Goal: Subscribe to service/newsletter

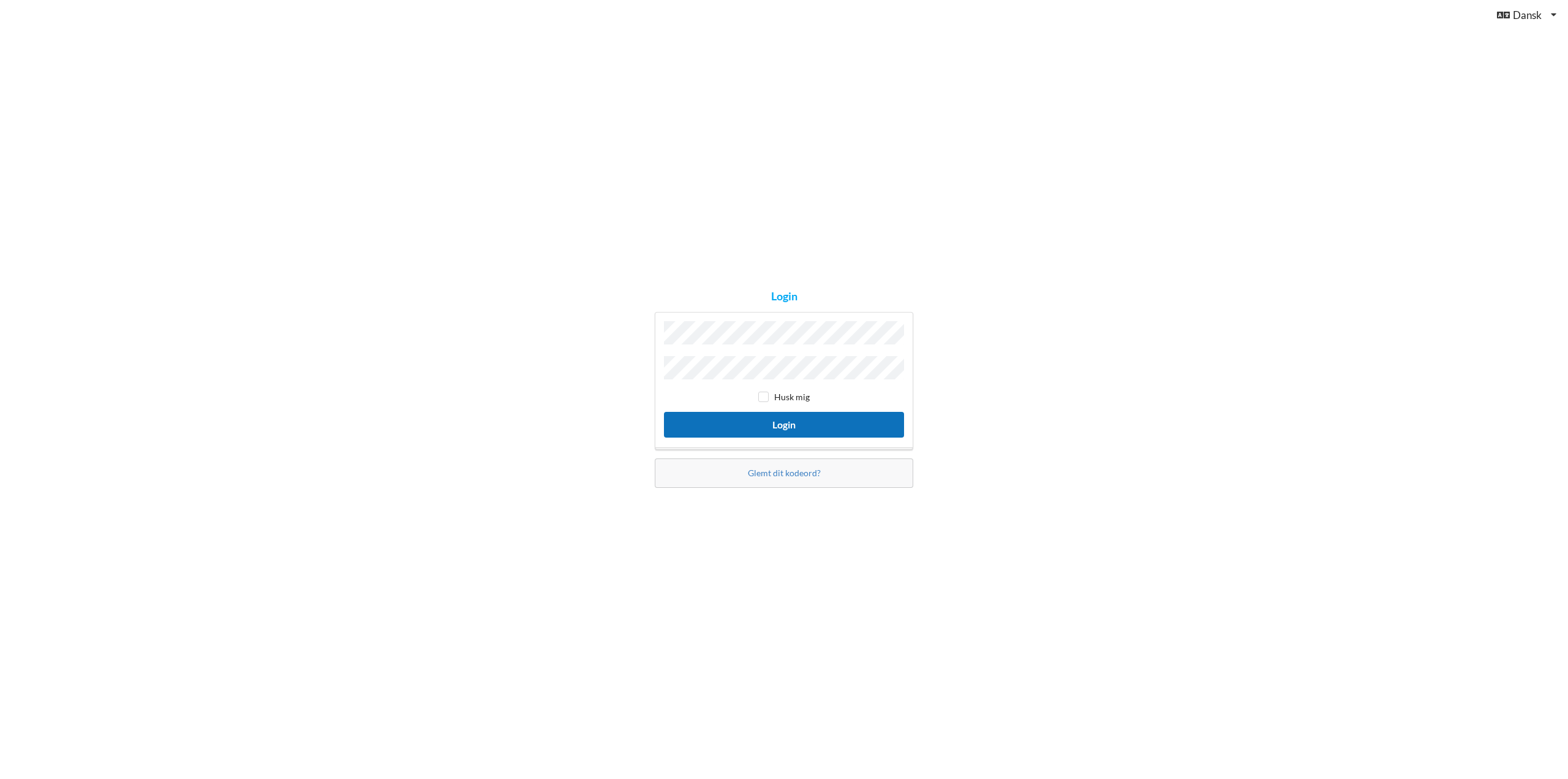
click at [780, 421] on button "Login" at bounding box center [784, 425] width 240 height 25
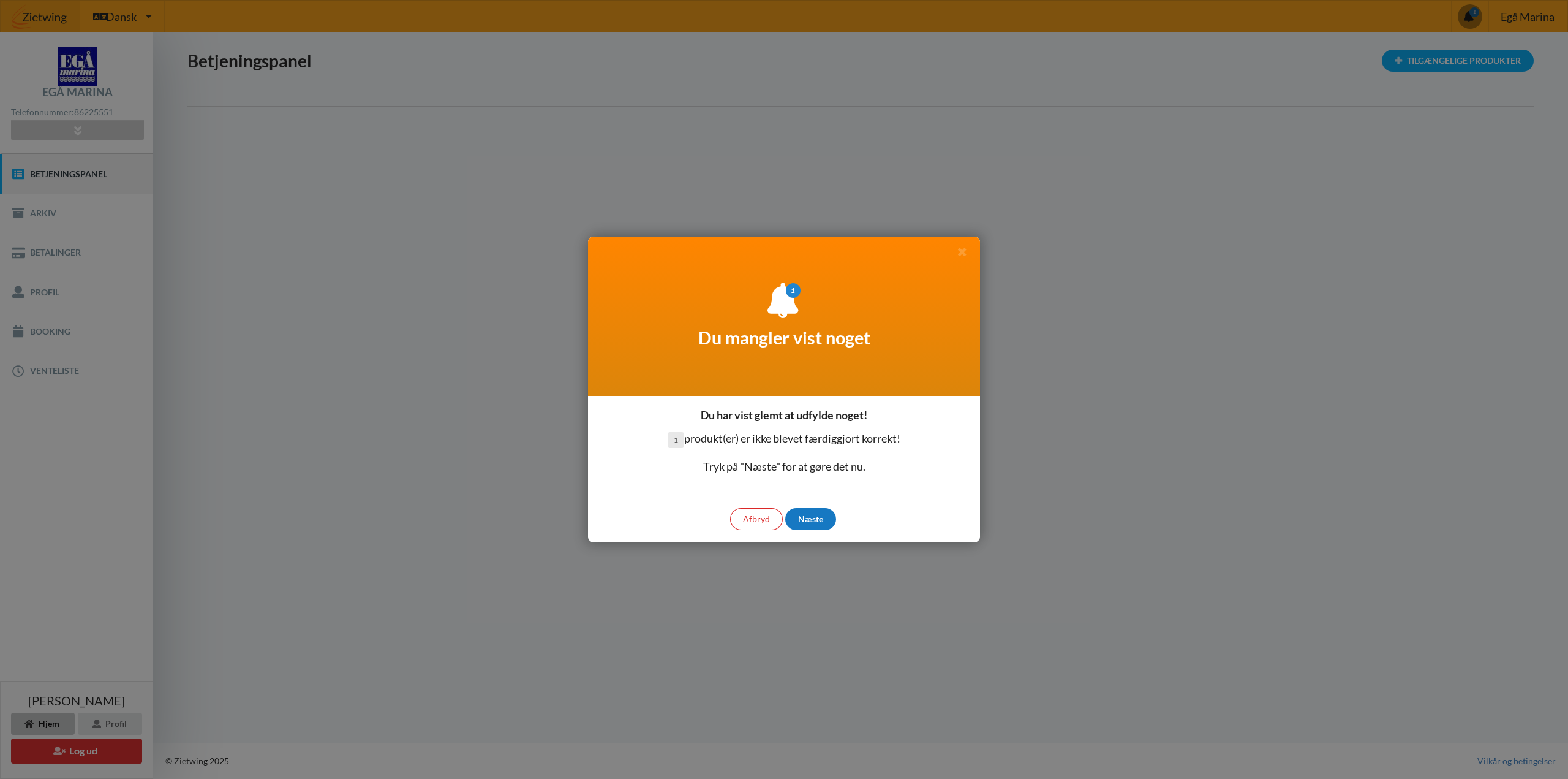
click at [811, 519] on div "Næste" at bounding box center [810, 519] width 51 height 22
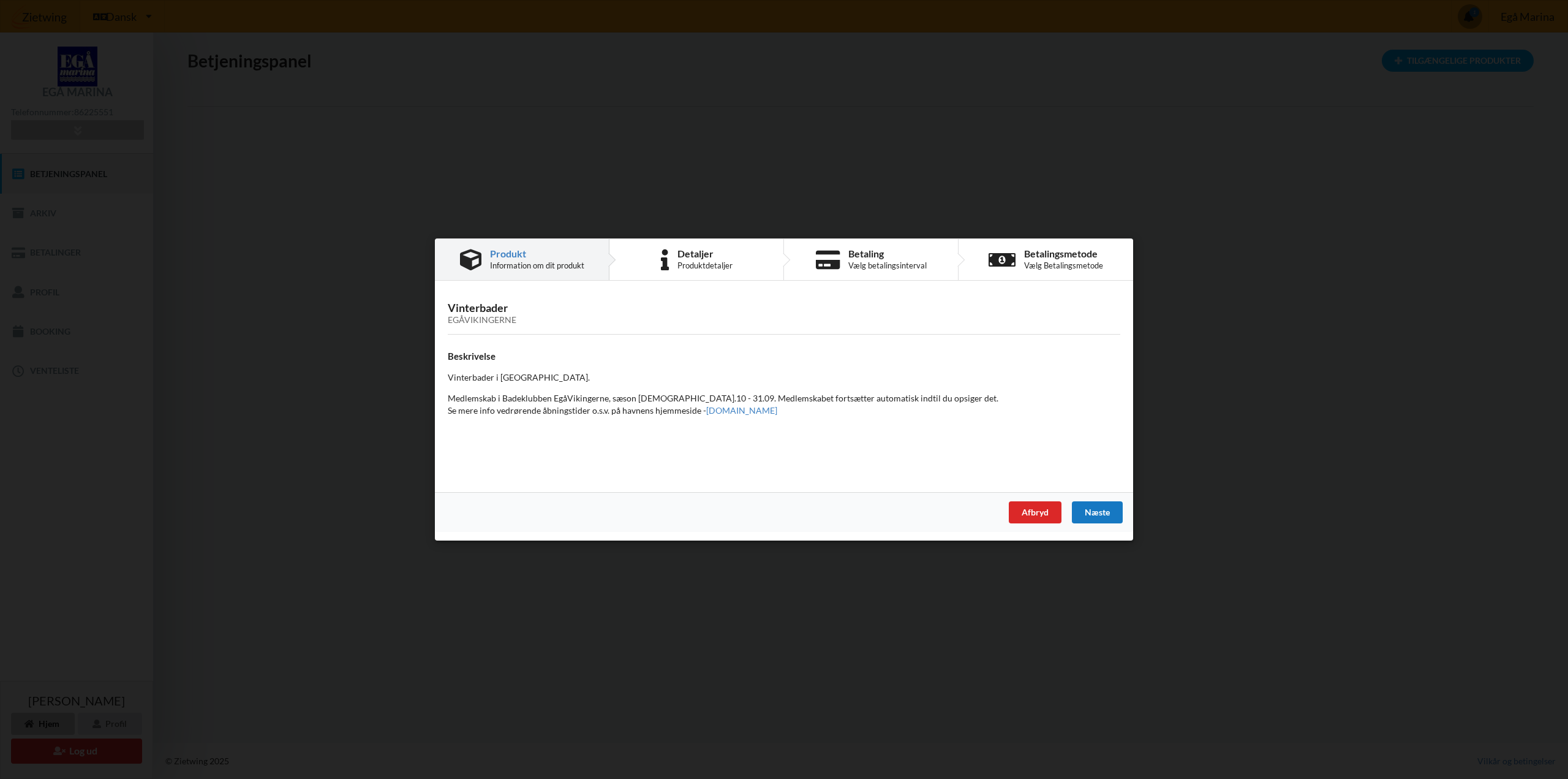
click at [1093, 510] on div "Næste" at bounding box center [1097, 513] width 51 height 22
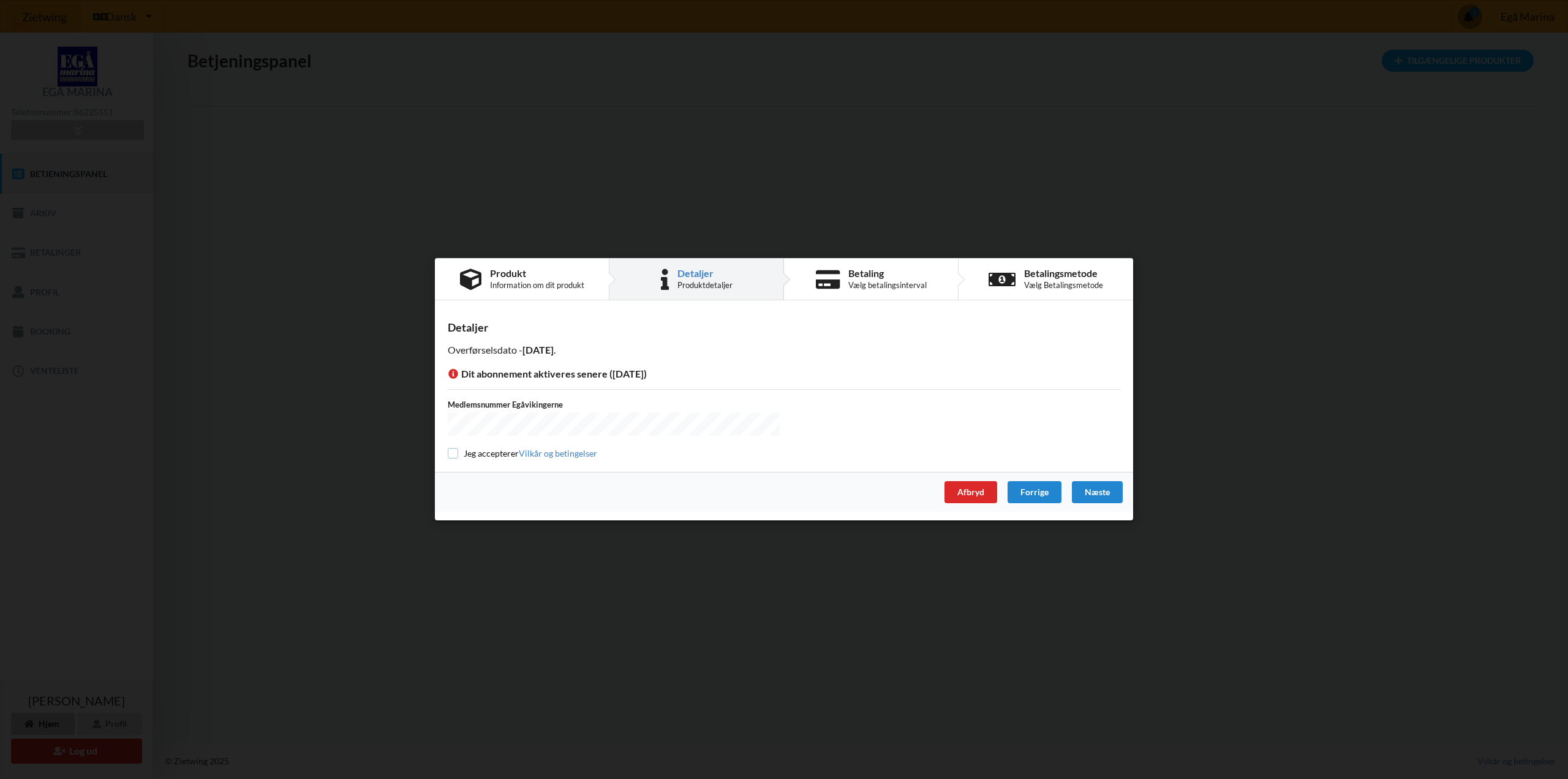
click at [455, 453] on input "checkbox" at bounding box center [452, 453] width 10 height 10
checkbox input "true"
click at [1095, 492] on div "Næste" at bounding box center [1097, 492] width 51 height 22
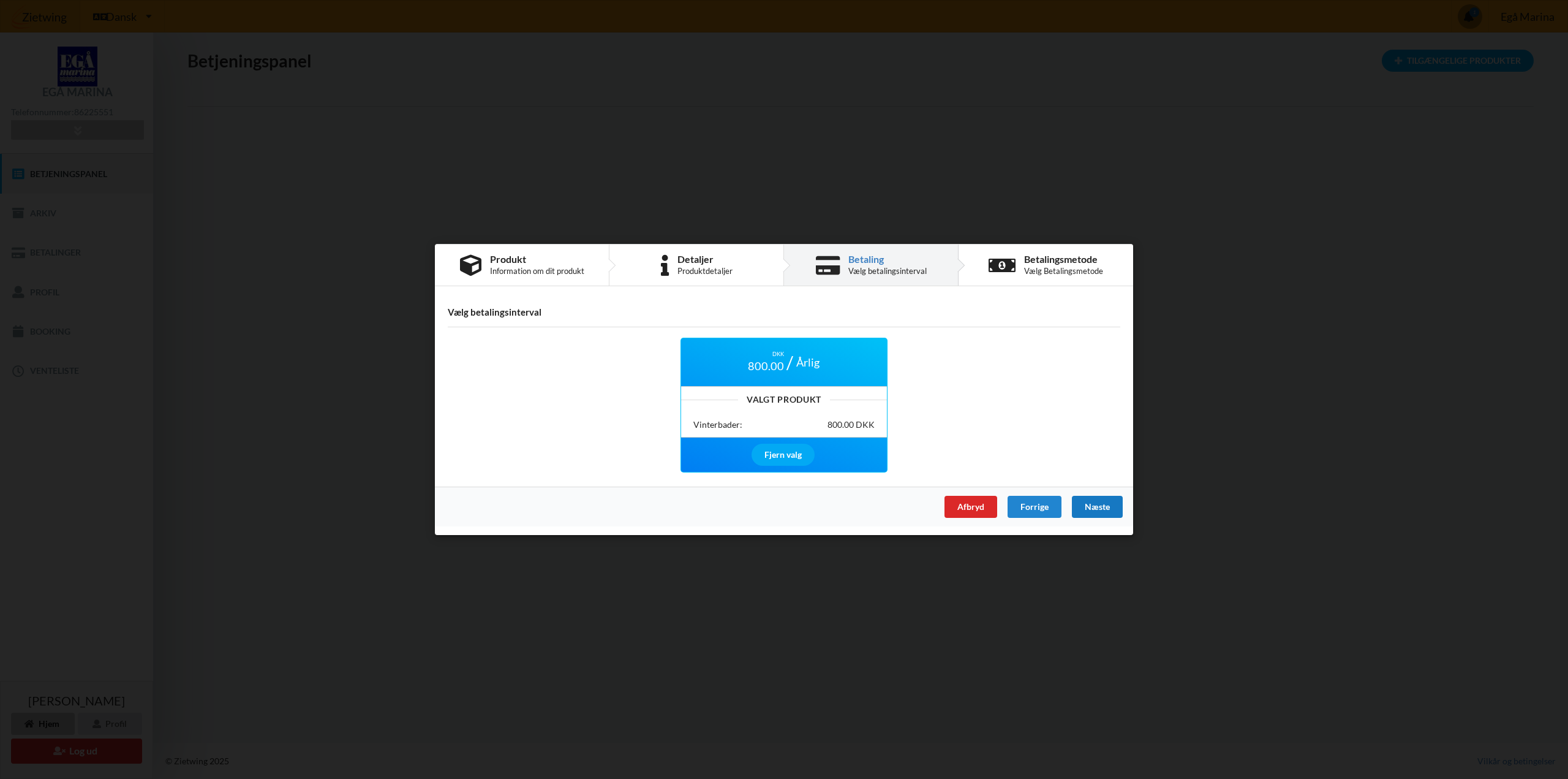
click at [1089, 502] on div "Næste" at bounding box center [1097, 506] width 51 height 22
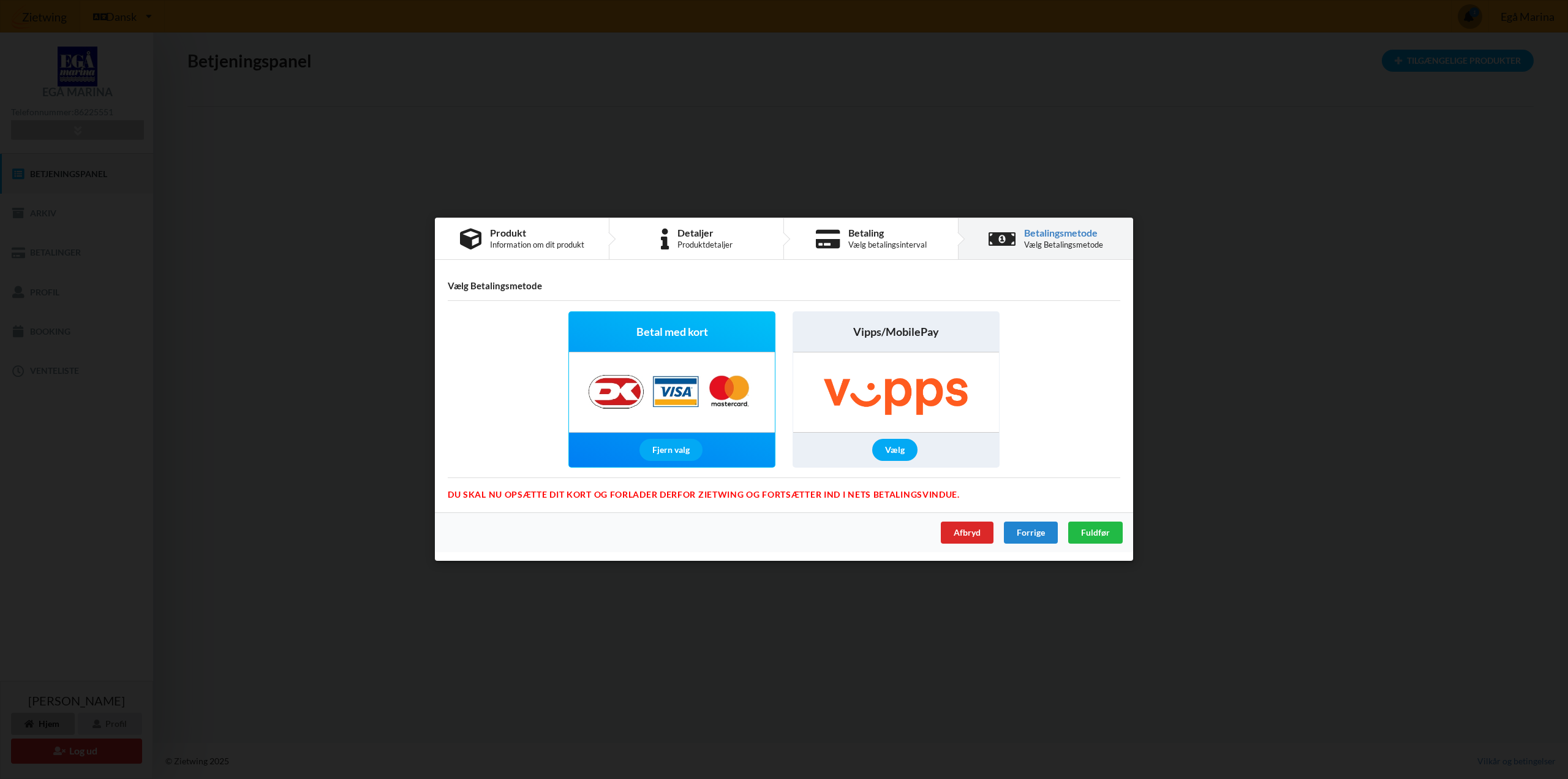
click at [668, 397] on img at bounding box center [672, 393] width 192 height 79
click at [1092, 536] on span "Fuldfør" at bounding box center [1095, 532] width 29 height 10
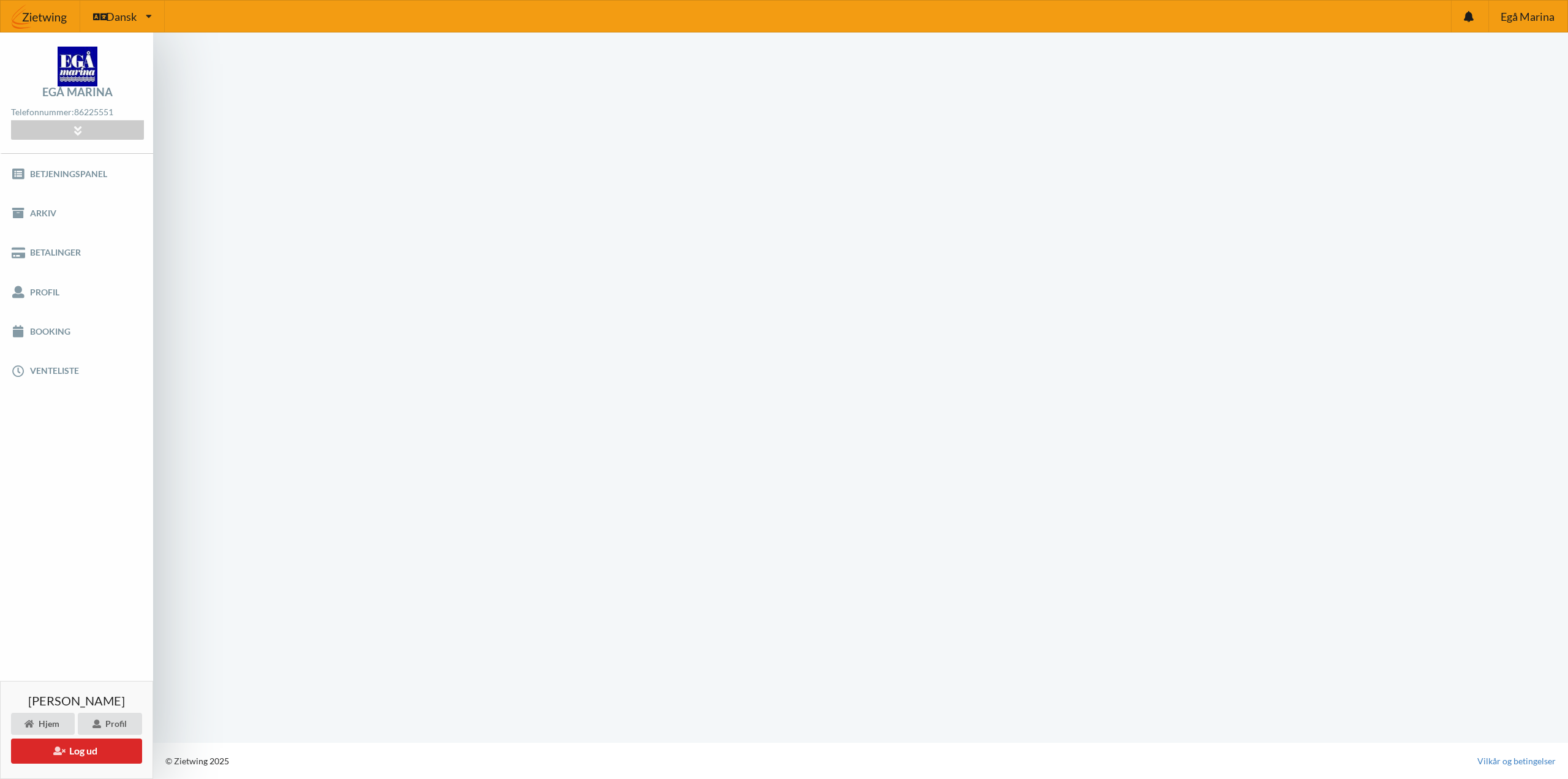
scroll to position [1, 0]
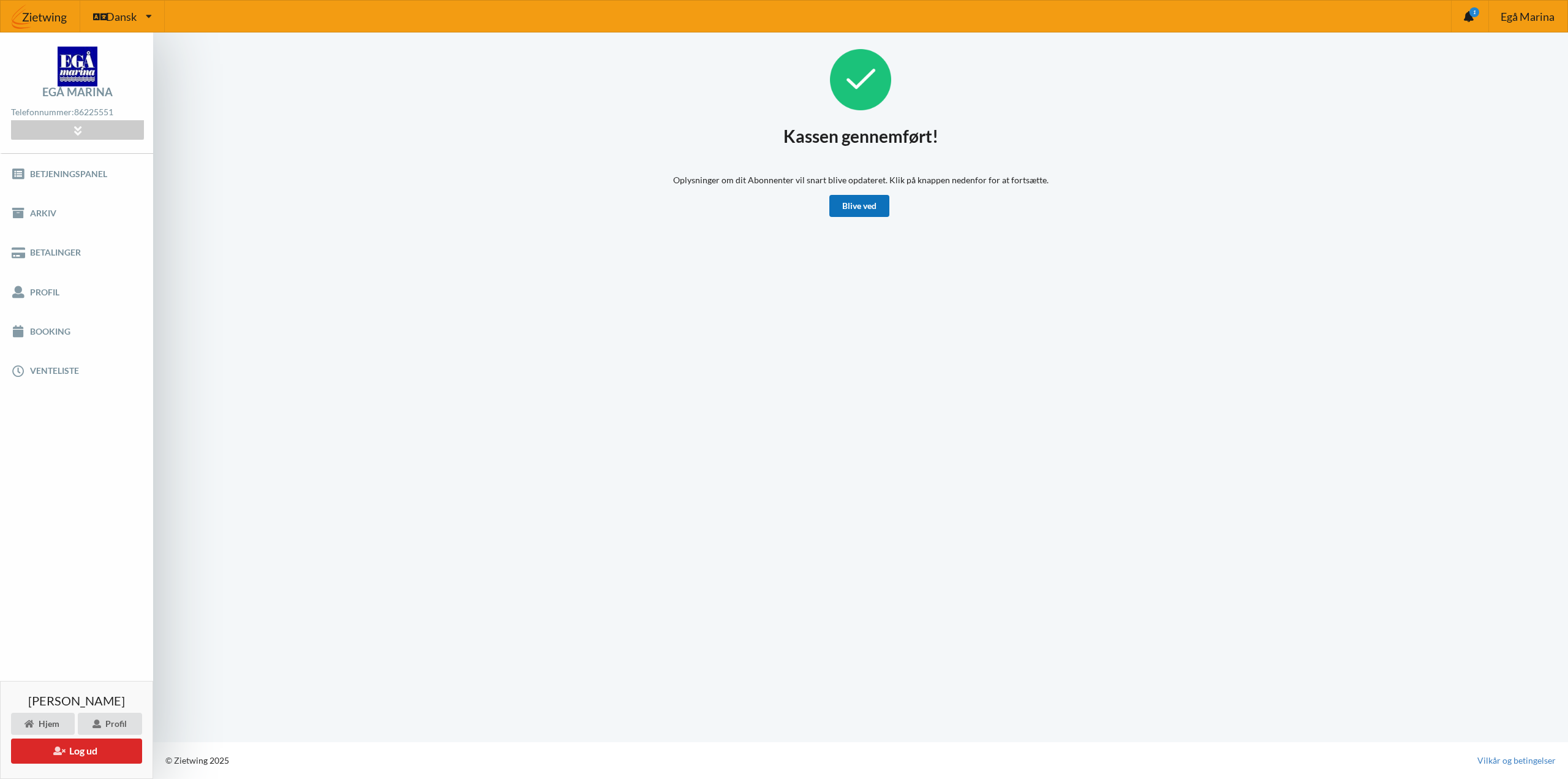
click at [863, 198] on link "Blive ved" at bounding box center [859, 206] width 60 height 22
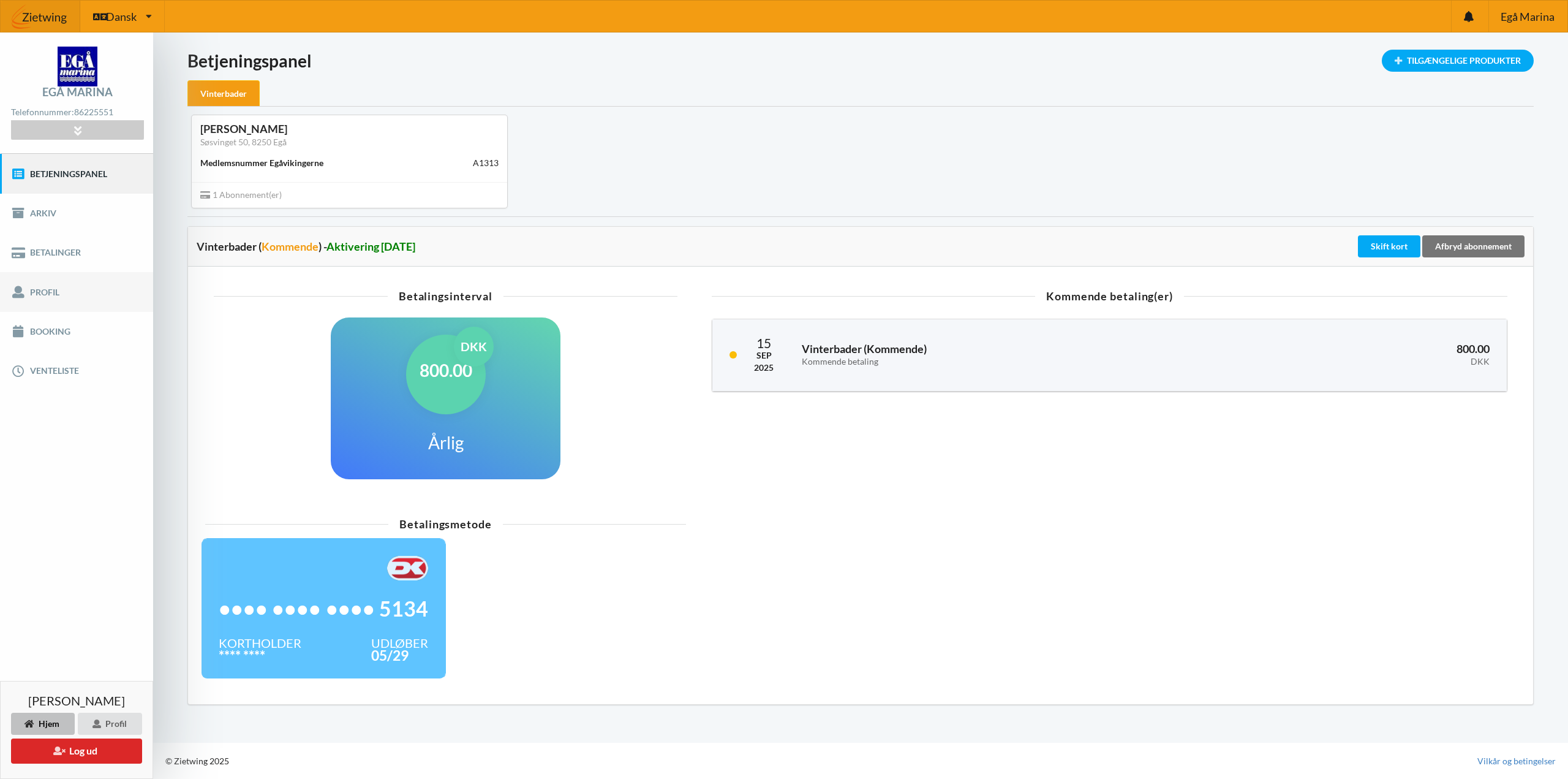
click at [39, 303] on link "Profil" at bounding box center [76, 291] width 153 height 39
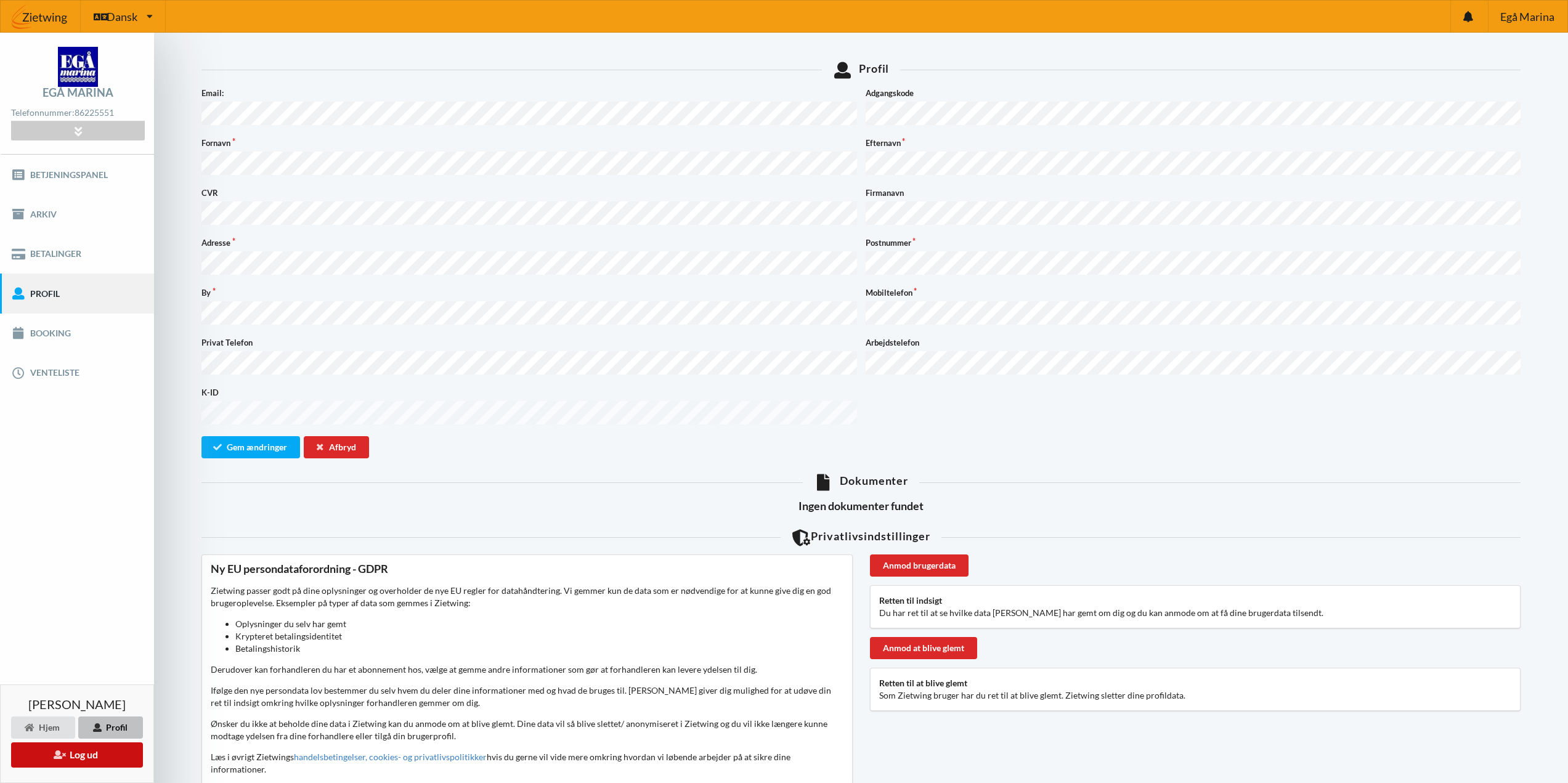
click at [88, 749] on button "Log ud" at bounding box center [77, 755] width 132 height 25
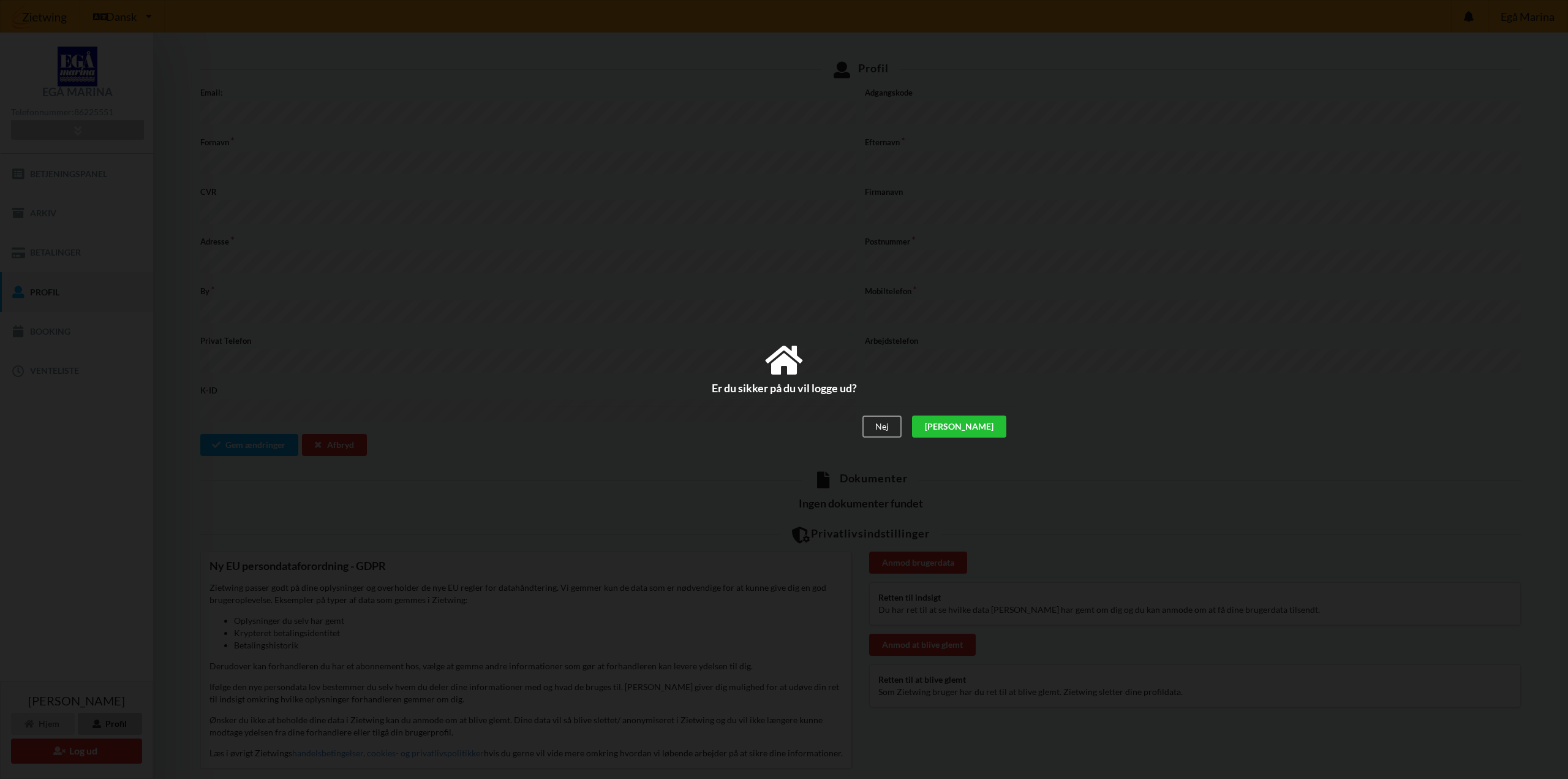
click at [978, 427] on div "[PERSON_NAME]" at bounding box center [958, 426] width 94 height 22
